Goal: Check status: Check status

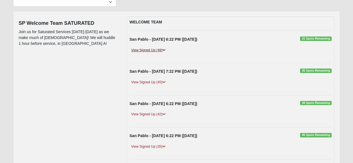
scroll to position [55, 0]
click at [141, 50] on link "View Signed Up (49)" at bounding box center [149, 50] width 38 height 6
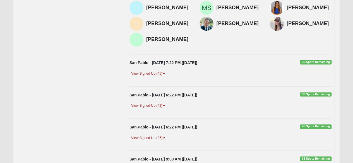
scroll to position [339, 0]
click at [148, 77] on link "View Signed Up (45)" at bounding box center [149, 74] width 38 height 6
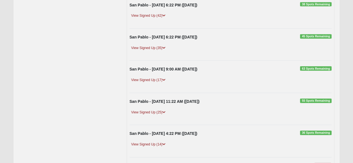
scroll to position [672, 0]
click at [140, 51] on link "View Signed Up (35)" at bounding box center [149, 48] width 38 height 6
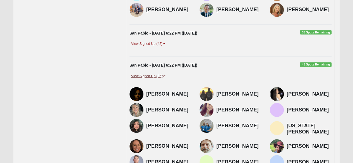
scroll to position [645, 0]
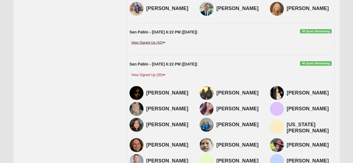
click at [141, 46] on link "View Signed Up (42)" at bounding box center [149, 43] width 38 height 6
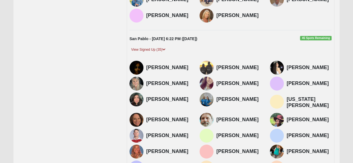
scroll to position [914, 0]
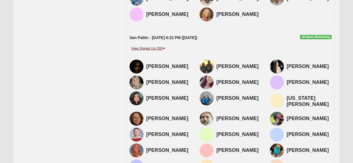
click at [140, 46] on link "View Signed Up (35)" at bounding box center [149, 49] width 38 height 6
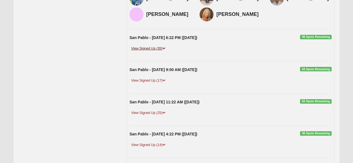
click at [140, 46] on link "View Signed Up (35)" at bounding box center [149, 49] width 38 height 6
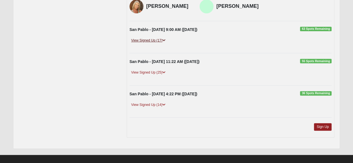
scroll to position [1167, 0]
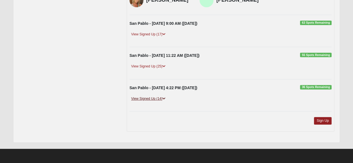
click at [147, 100] on link "View Signed Up (14)" at bounding box center [149, 99] width 38 height 6
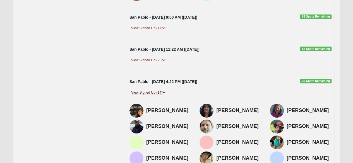
click at [147, 96] on link "View Signed Up (14)" at bounding box center [149, 93] width 38 height 6
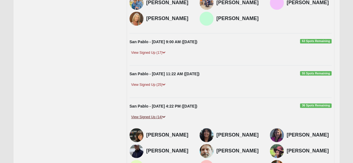
scroll to position [1141, 0]
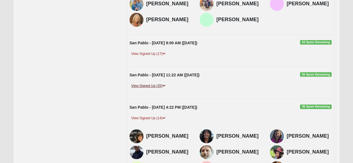
click at [145, 89] on link "View Signed Up (25)" at bounding box center [149, 86] width 38 height 6
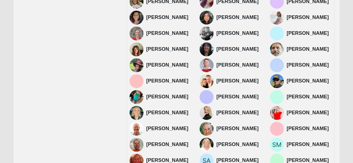
scroll to position [0, 0]
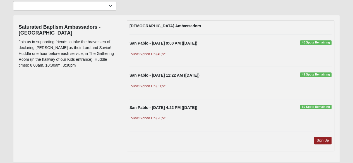
scroll to position [51, 0]
click at [147, 57] on div "View Signed Up (40)" at bounding box center [230, 56] width 211 height 10
click at [146, 53] on link "View Signed Up (40)" at bounding box center [149, 54] width 38 height 6
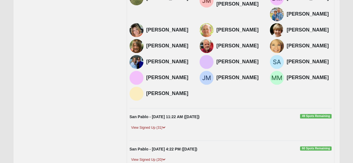
scroll to position [253, 0]
click at [149, 125] on link "View Signed Up (31)" at bounding box center [149, 128] width 38 height 6
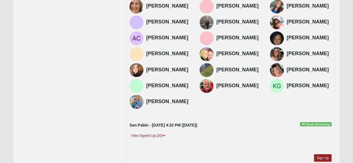
scroll to position [476, 0]
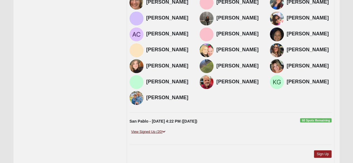
click at [154, 129] on link "View Signed Up (20)" at bounding box center [149, 132] width 38 height 6
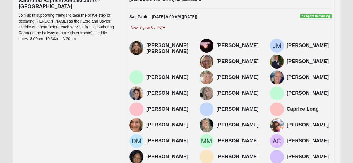
scroll to position [0, 0]
